Goal: Complete application form

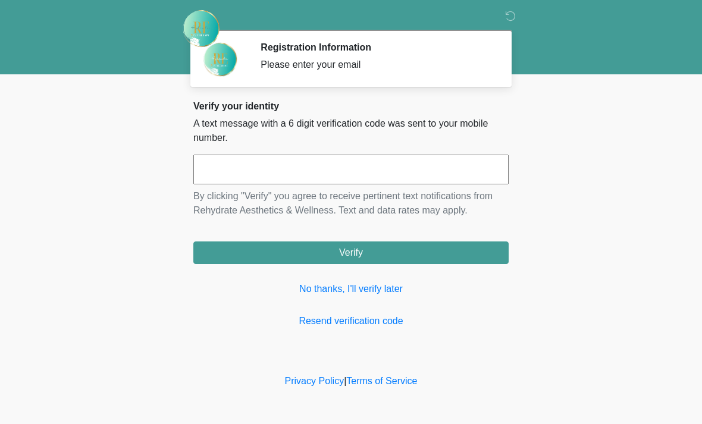
click at [212, 169] on input "text" at bounding box center [350, 170] width 315 height 30
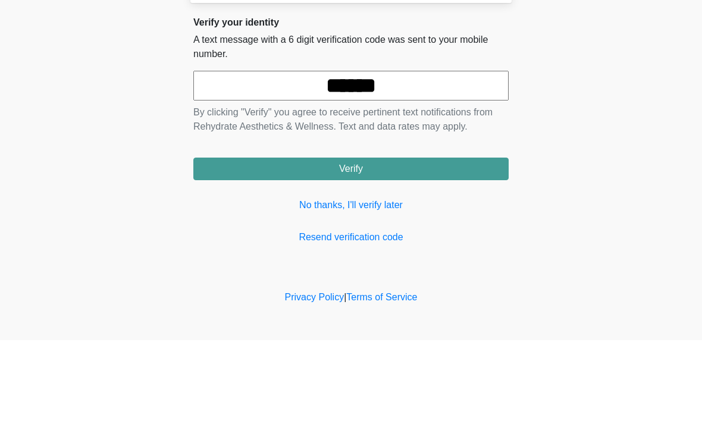
type input "******"
click at [355, 242] on button "Verify" at bounding box center [350, 253] width 315 height 23
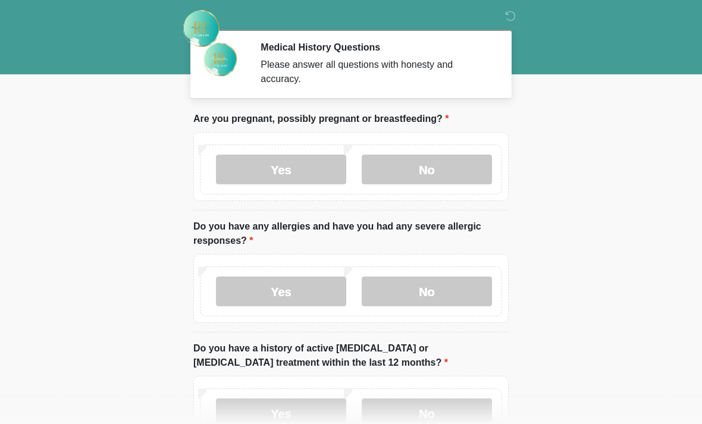
click at [424, 170] on label "No" at bounding box center [427, 170] width 130 height 30
click at [437, 287] on label "No" at bounding box center [427, 292] width 130 height 30
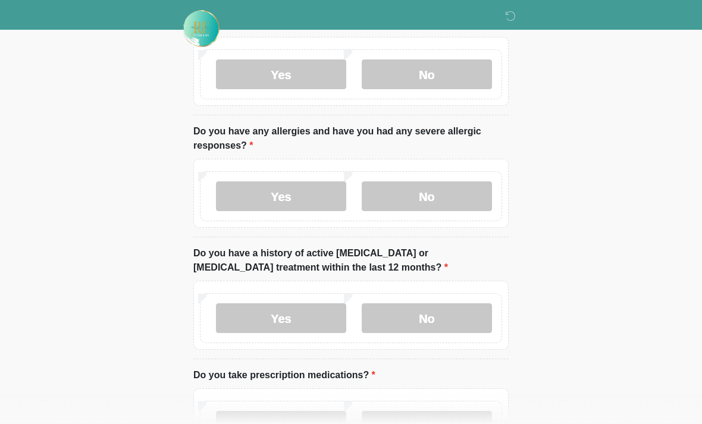
scroll to position [98, 0]
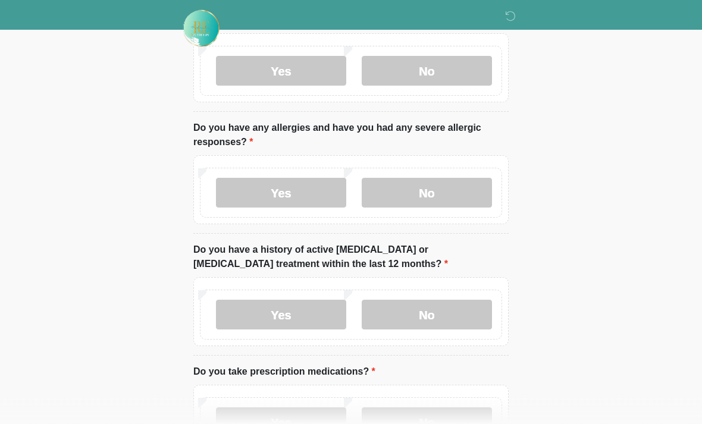
click at [441, 308] on label "No" at bounding box center [427, 315] width 130 height 30
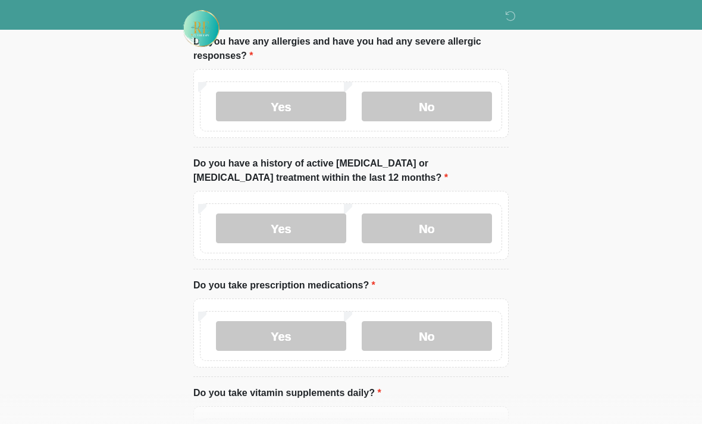
scroll to position [189, 0]
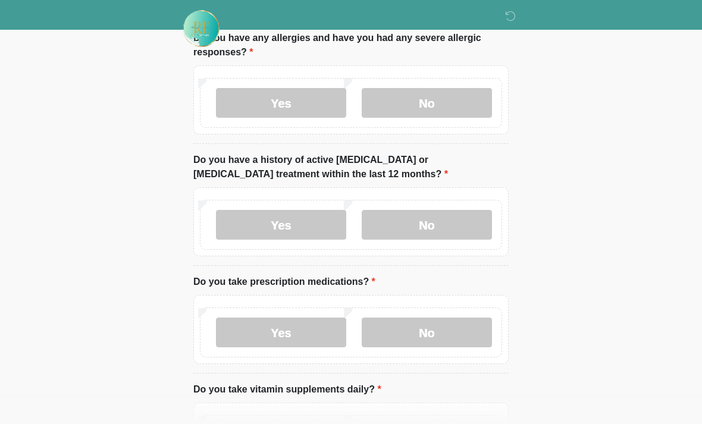
click at [447, 328] on label "No" at bounding box center [427, 333] width 130 height 30
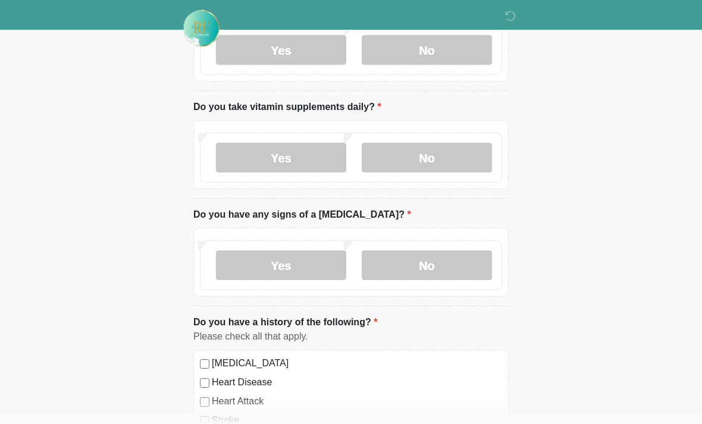
click at [445, 155] on label "No" at bounding box center [427, 158] width 130 height 30
click at [440, 259] on label "No" at bounding box center [427, 265] width 130 height 30
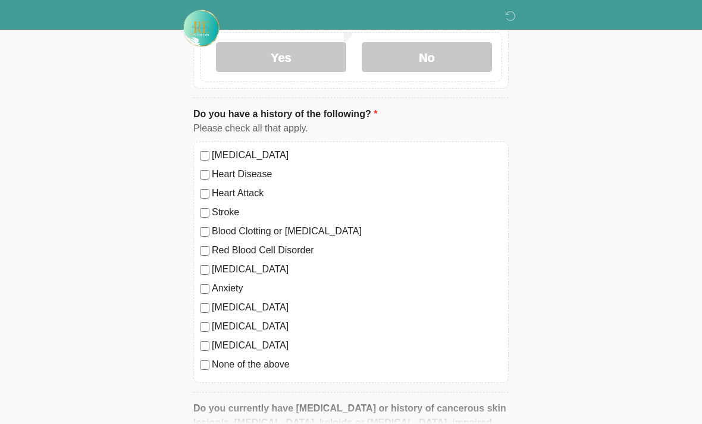
scroll to position [684, 0]
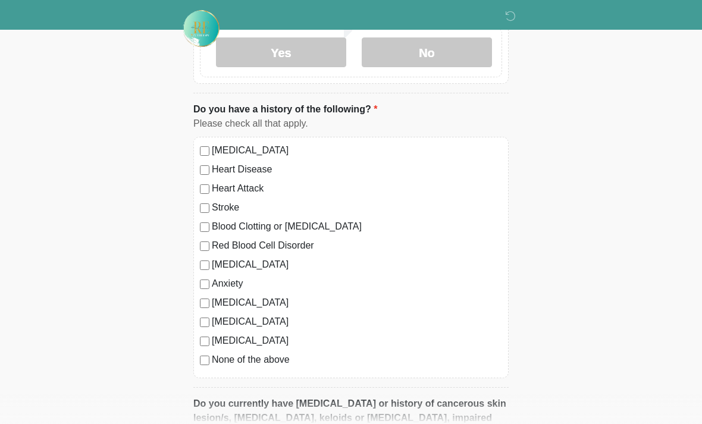
click at [215, 360] on label "None of the above" at bounding box center [357, 360] width 290 height 14
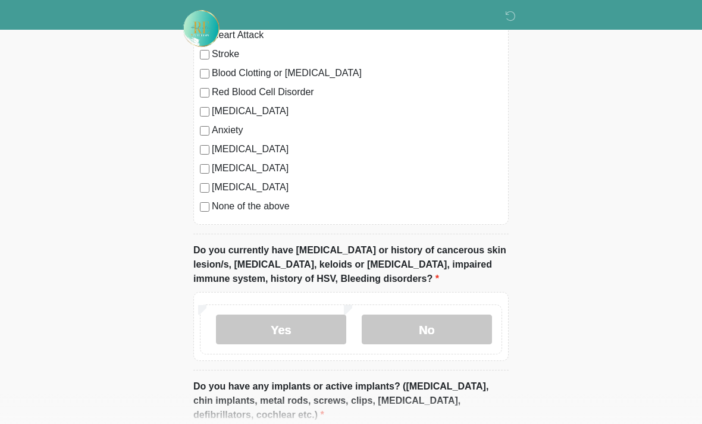
scroll to position [838, 0]
click at [437, 321] on label "No" at bounding box center [427, 330] width 130 height 30
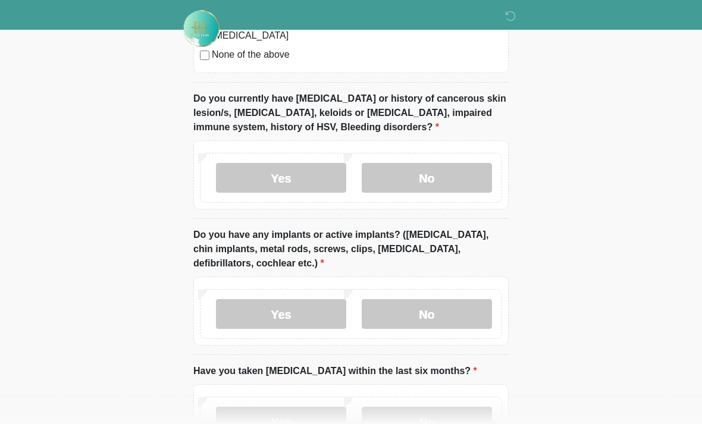
scroll to position [1012, 0]
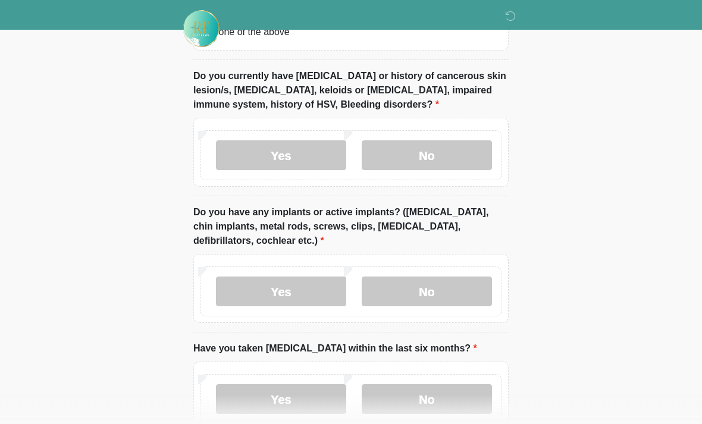
click at [440, 279] on label "No" at bounding box center [427, 292] width 130 height 30
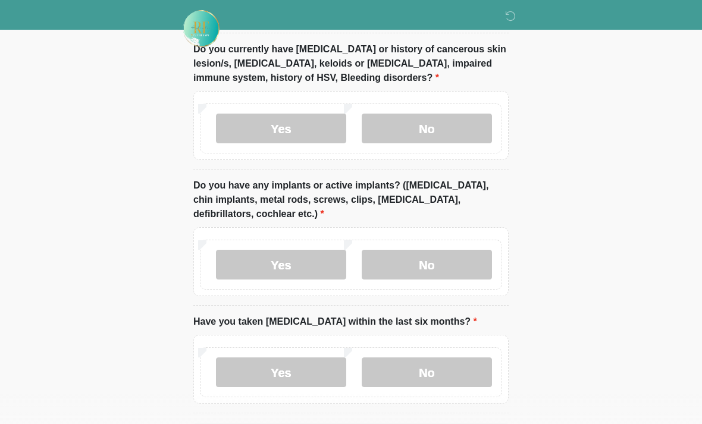
scroll to position [1083, 0]
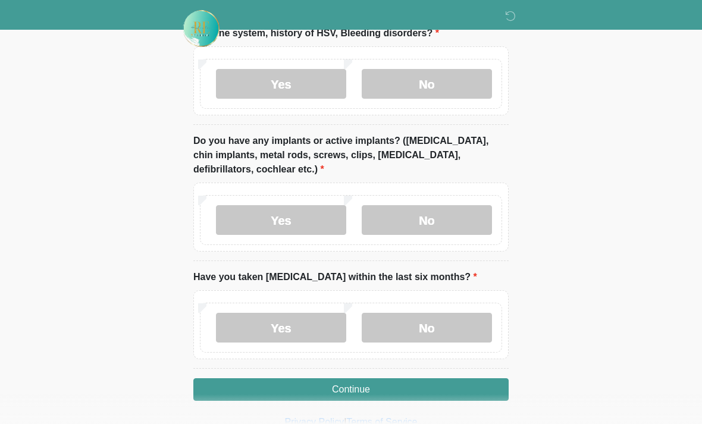
click at [444, 329] on label "No" at bounding box center [427, 328] width 130 height 30
click at [353, 386] on button "Continue" at bounding box center [350, 389] width 315 height 23
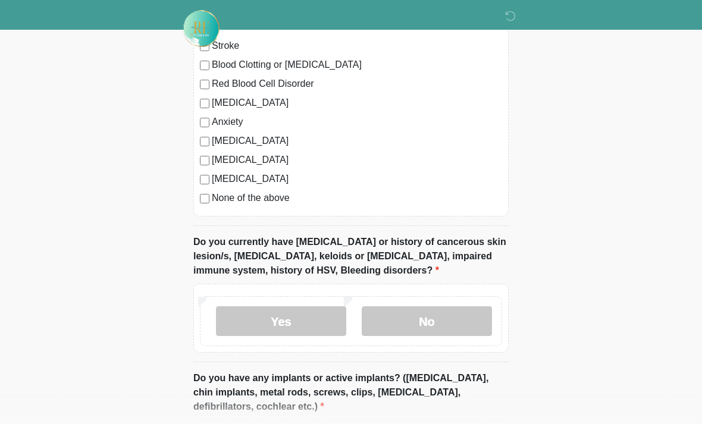
scroll to position [0, 0]
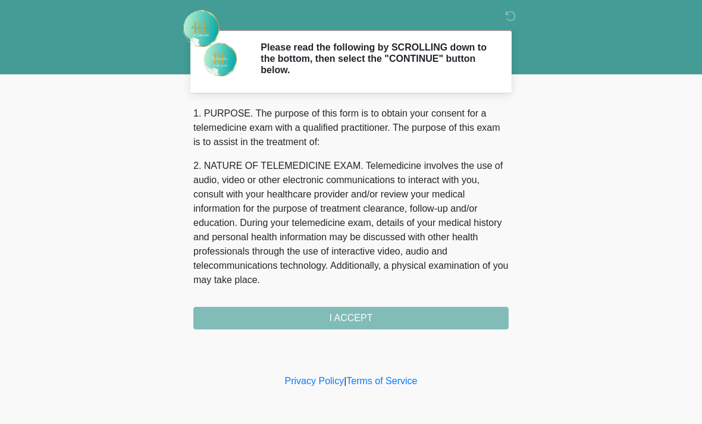
click at [371, 321] on div "1. PURPOSE. The purpose of this form is to obtain your consent for a telemedici…" at bounding box center [350, 217] width 315 height 223
click at [349, 314] on div "1. PURPOSE. The purpose of this form is to obtain your consent for a telemedici…" at bounding box center [350, 217] width 315 height 223
click at [350, 321] on div "1. PURPOSE. The purpose of this form is to obtain your consent for a telemedici…" at bounding box center [350, 217] width 315 height 223
click at [346, 317] on div "1. PURPOSE. The purpose of this form is to obtain your consent for a telemedici…" at bounding box center [350, 217] width 315 height 223
click at [341, 316] on div "1. PURPOSE. The purpose of this form is to obtain your consent for a telemedici…" at bounding box center [350, 217] width 315 height 223
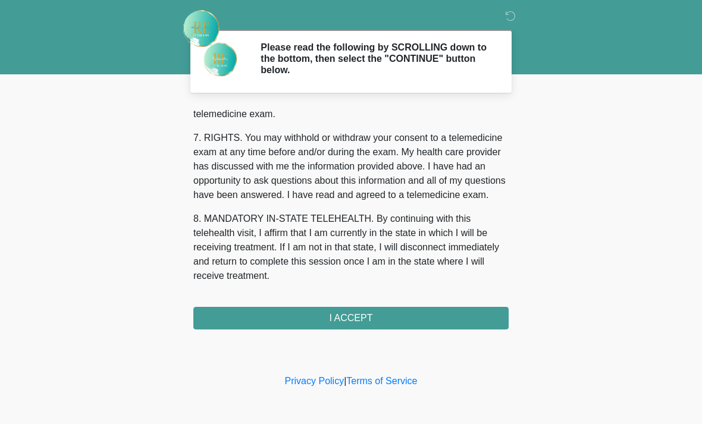
scroll to position [518, 0]
click at [385, 312] on button "I ACCEPT" at bounding box center [350, 318] width 315 height 23
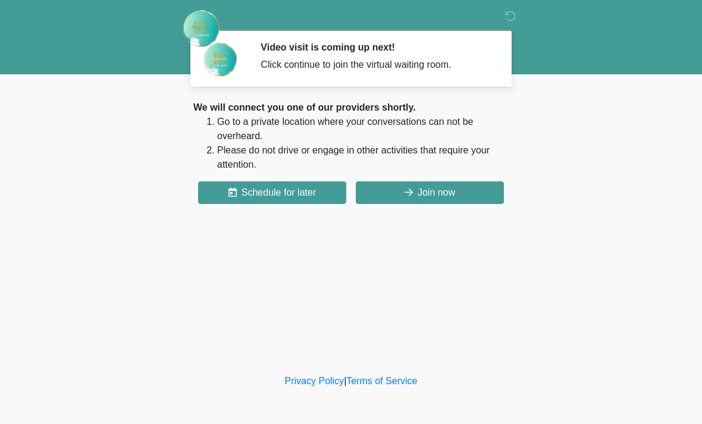
click at [424, 192] on button "Join now" at bounding box center [430, 192] width 148 height 23
